Goal: Task Accomplishment & Management: Manage account settings

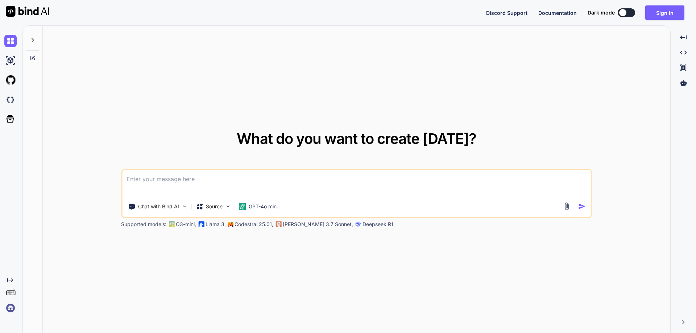
type textarea "x"
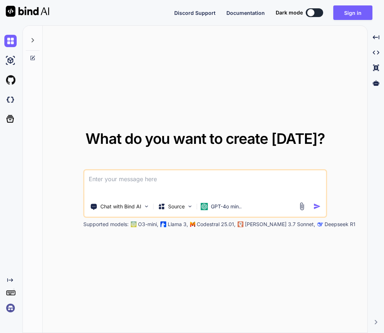
click at [11, 305] on img at bounding box center [10, 308] width 12 height 12
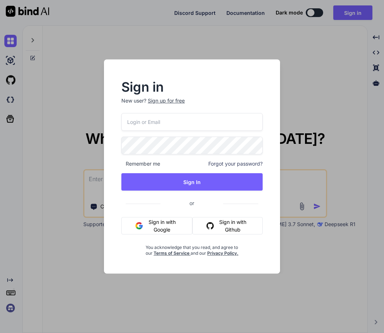
click at [170, 125] on input "email" at bounding box center [191, 122] width 141 height 18
paste input "[EMAIL_ADDRESS][DOMAIN_NAME]"
type input "[EMAIL_ADDRESS][DOMAIN_NAME]"
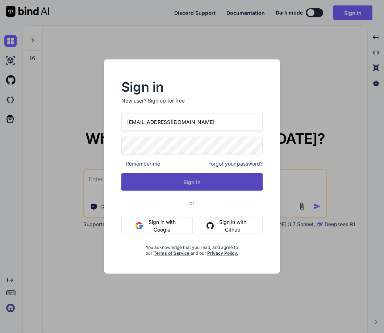
click at [190, 177] on button "Sign In" at bounding box center [191, 181] width 141 height 17
click at [203, 178] on button "Sign In" at bounding box center [191, 181] width 141 height 17
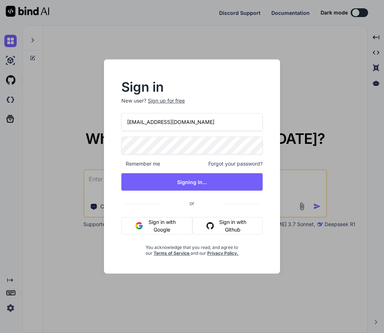
click at [362, 199] on div "Sign in New user? Sign up for free [EMAIL_ADDRESS][DOMAIN_NAME] Remember me For…" at bounding box center [192, 166] width 384 height 333
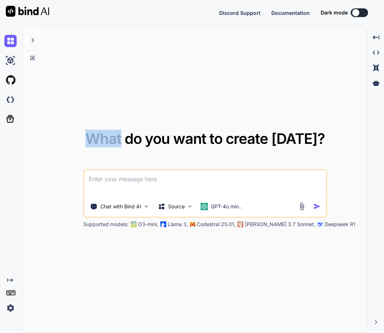
click at [362, 199] on div "What do you want to create [DATE]? Chat with Bind AI Source GPT-4o min.. Suppor…" at bounding box center [205, 180] width 325 height 308
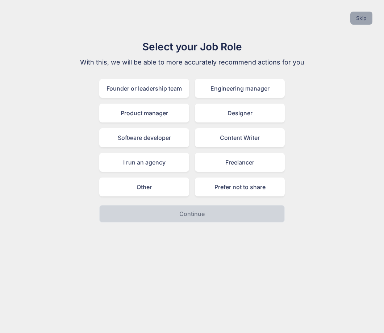
click at [356, 19] on button "Skip" at bounding box center [362, 18] width 22 height 13
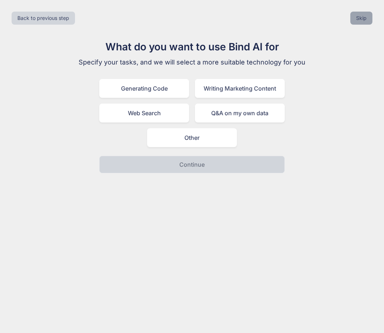
click at [356, 19] on button "Skip" at bounding box center [362, 18] width 22 height 13
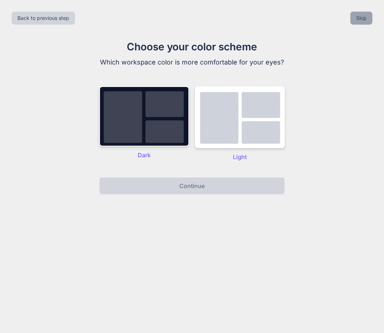
click at [356, 19] on button "Skip" at bounding box center [362, 18] width 22 height 13
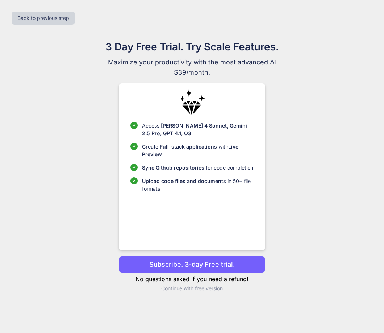
click at [356, 19] on div "Back to previous step" at bounding box center [192, 18] width 373 height 25
click at [196, 287] on p "Continue with free version" at bounding box center [192, 288] width 146 height 7
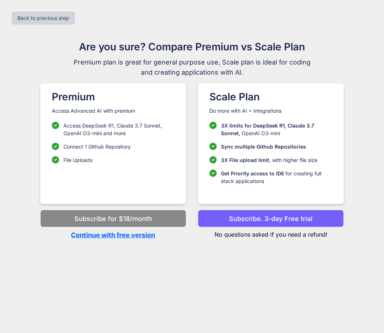
click at [137, 235] on p "Continue with free version" at bounding box center [113, 235] width 146 height 10
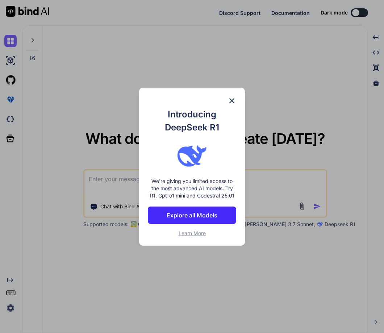
click at [234, 104] on img at bounding box center [232, 100] width 9 height 9
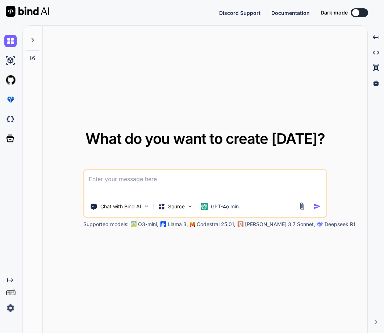
click at [12, 305] on img at bounding box center [10, 308] width 12 height 12
type textarea "x"
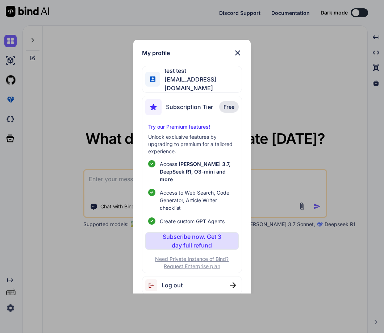
click at [57, 274] on div "My profile test test [EMAIL_ADDRESS][DOMAIN_NAME] Subscription Tier Free Try ou…" at bounding box center [192, 166] width 384 height 333
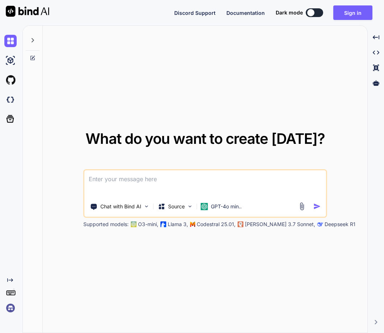
click at [9, 310] on img at bounding box center [10, 308] width 12 height 12
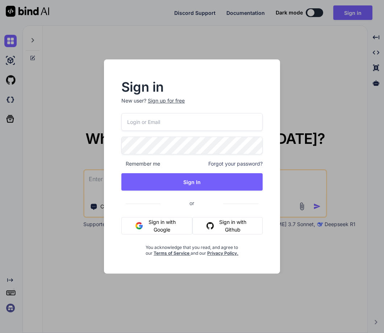
click at [145, 117] on input "email" at bounding box center [191, 122] width 141 height 18
paste input "NewPassword@123"
type input "NewPassword@123"
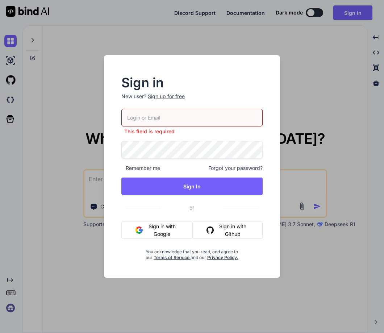
click at [133, 110] on input "email" at bounding box center [191, 118] width 141 height 18
paste input "[EMAIL_ADDRESS][DOMAIN_NAME]"
type input "[EMAIL_ADDRESS][DOMAIN_NAME]"
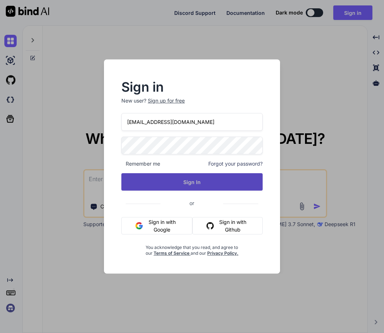
click at [190, 179] on button "Sign In" at bounding box center [191, 181] width 141 height 17
